Goal: Transaction & Acquisition: Purchase product/service

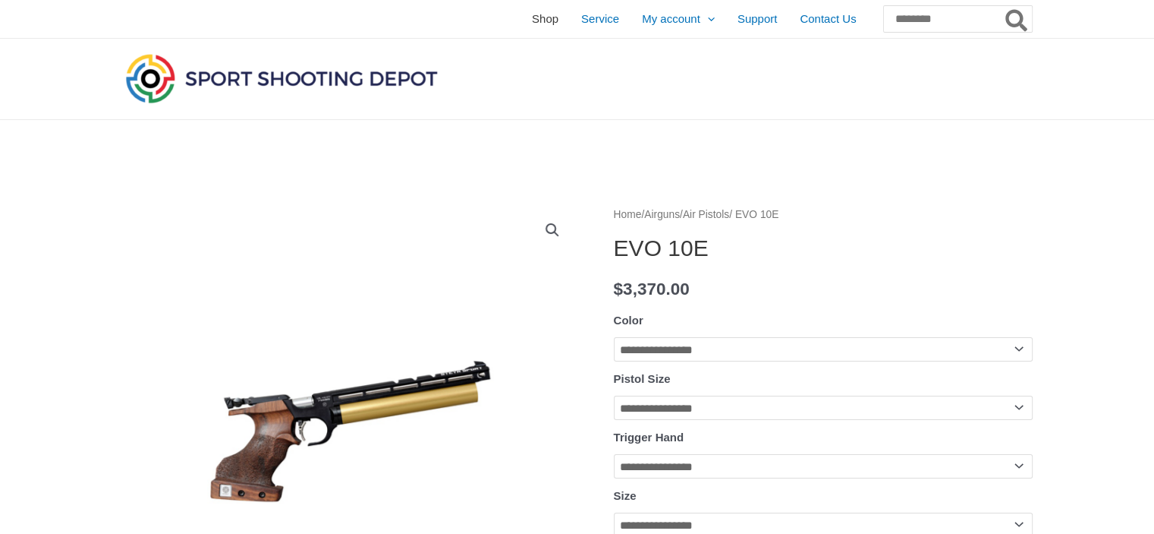
click at [532, 17] on span "Shop" at bounding box center [545, 19] width 27 height 38
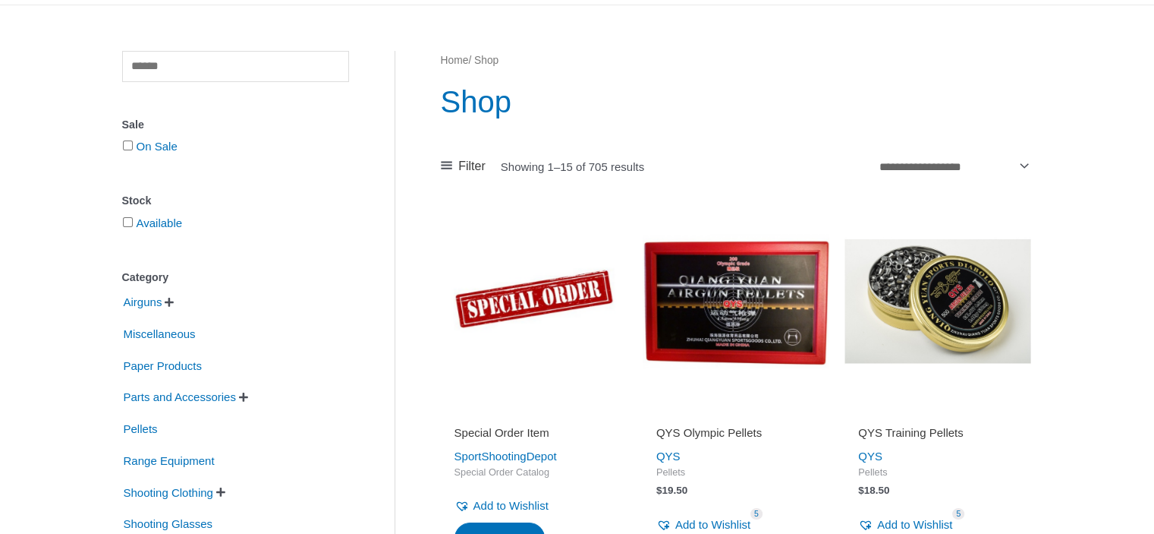
scroll to position [152, 0]
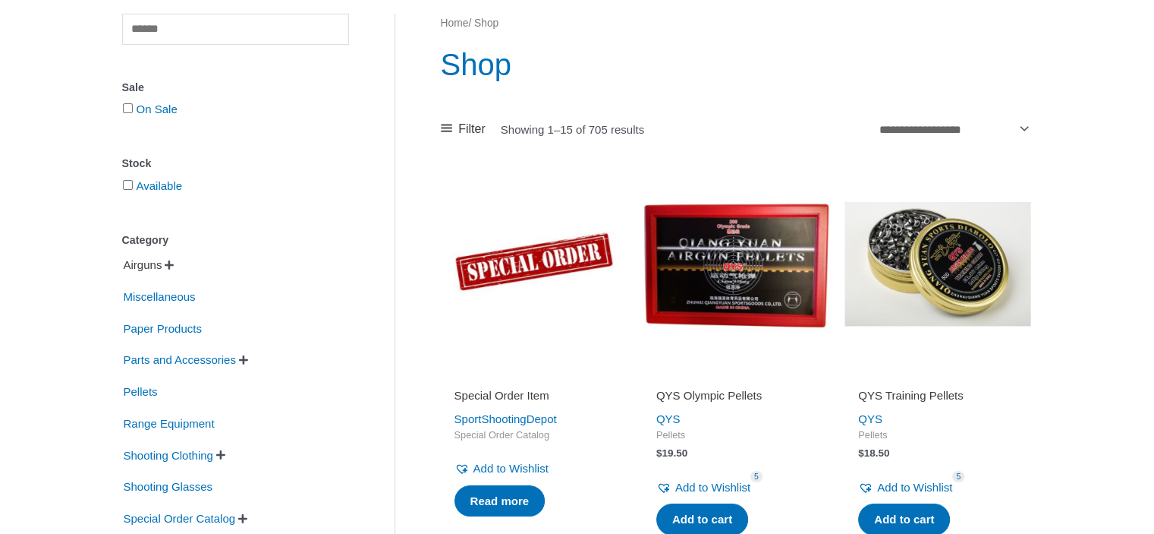
click at [152, 266] on span "Airguns" at bounding box center [143, 265] width 42 height 26
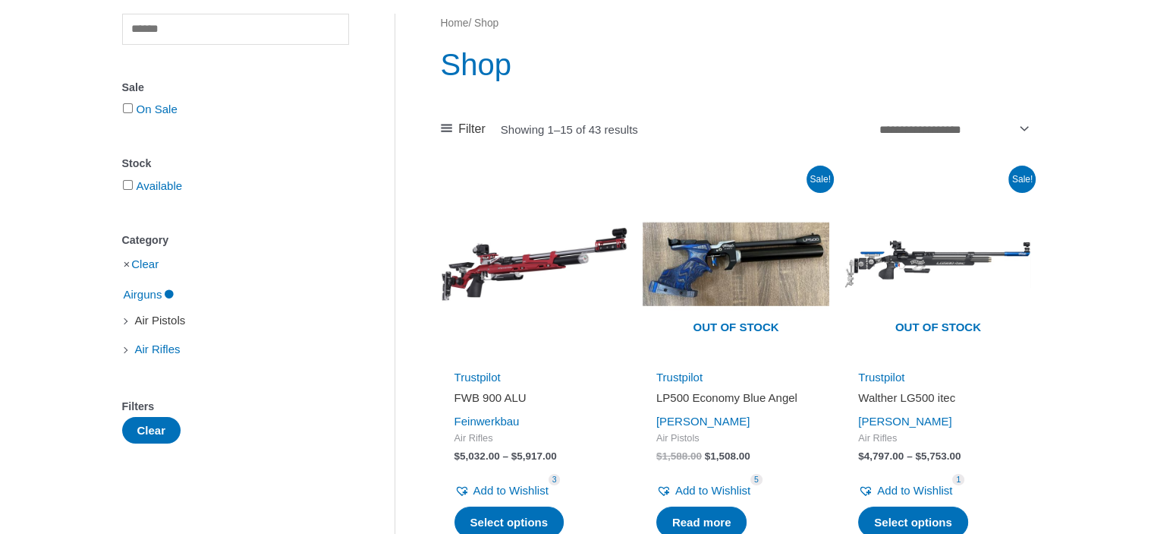
click at [163, 320] on span "Air Pistols" at bounding box center [161, 320] width 54 height 26
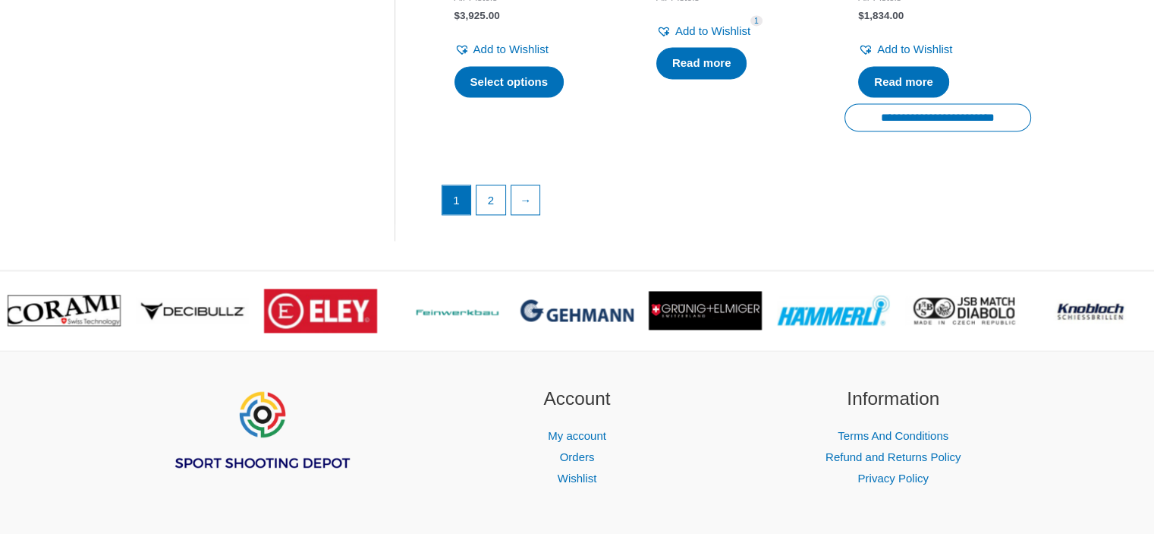
scroll to position [2277, 0]
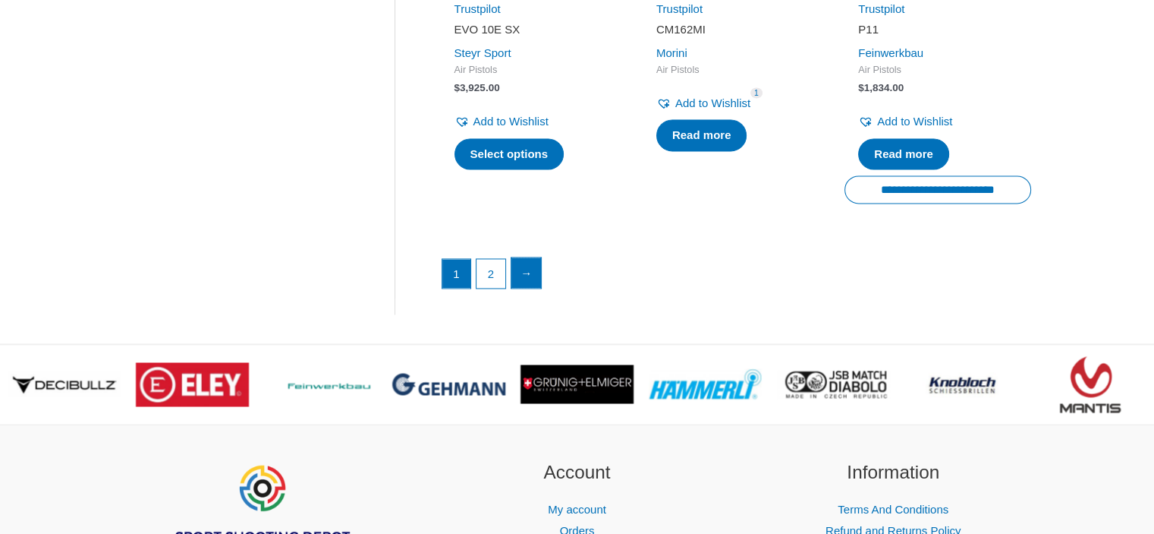
click at [531, 266] on link "→" at bounding box center [527, 272] width 30 height 30
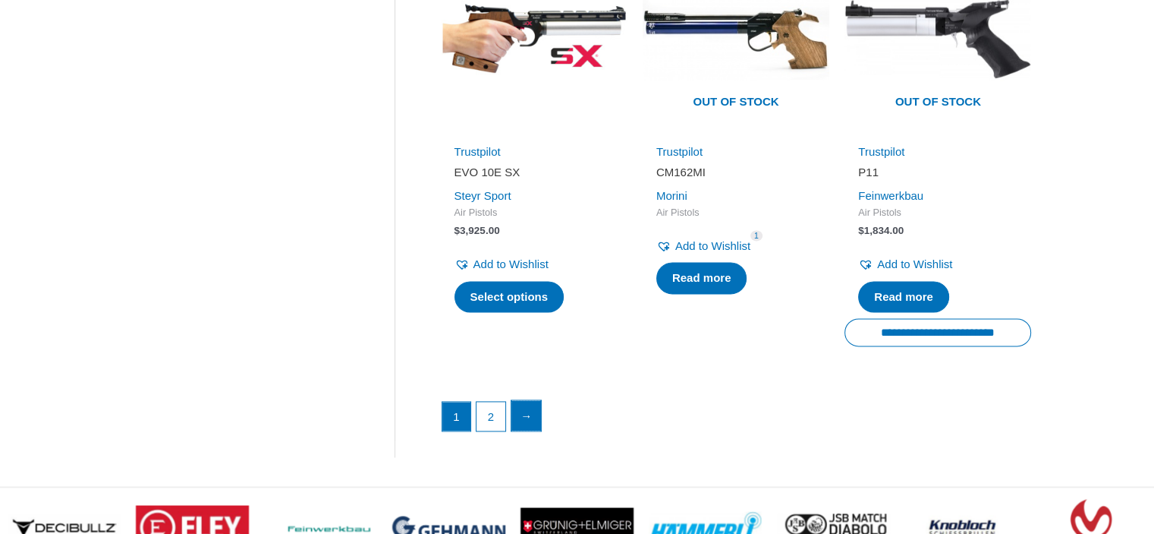
scroll to position [2125, 0]
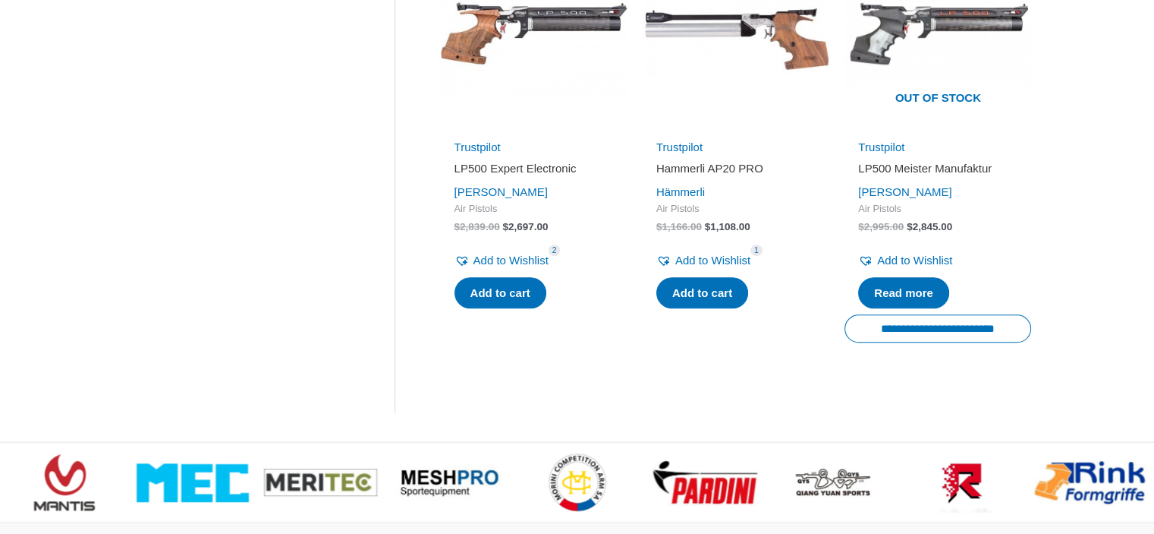
scroll to position [1214, 0]
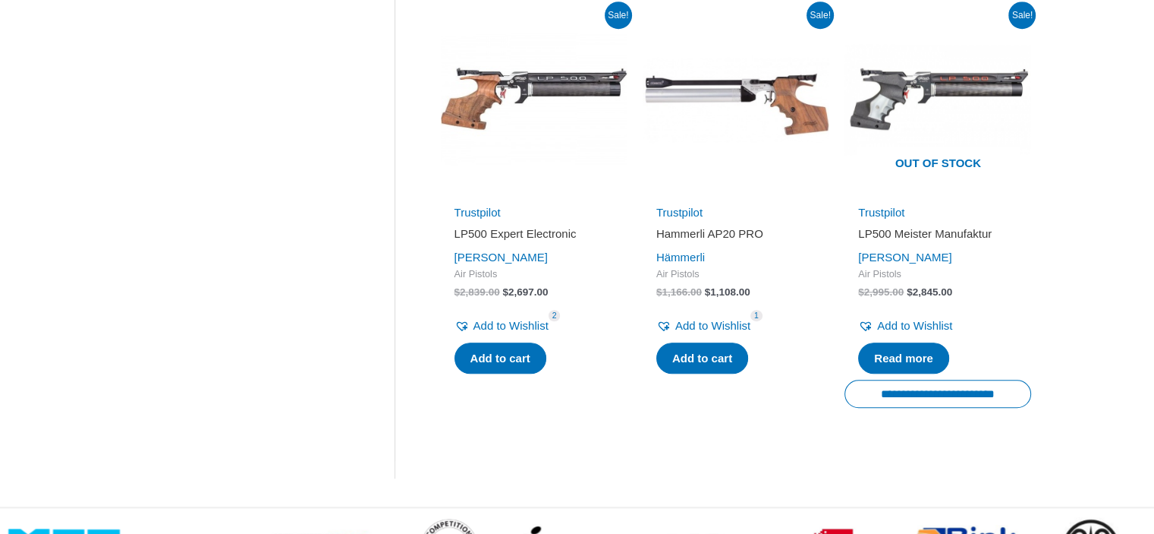
click at [679, 231] on h2 "Hammerli AP20 PRO" at bounding box center [736, 233] width 159 height 15
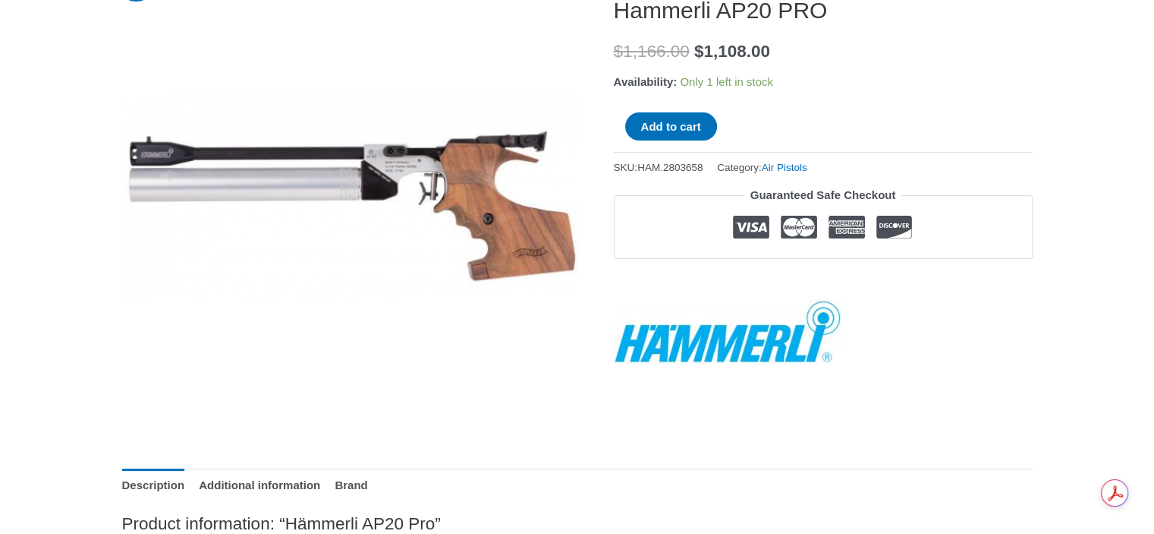
scroll to position [228, 0]
